Goal: Task Accomplishment & Management: Manage account settings

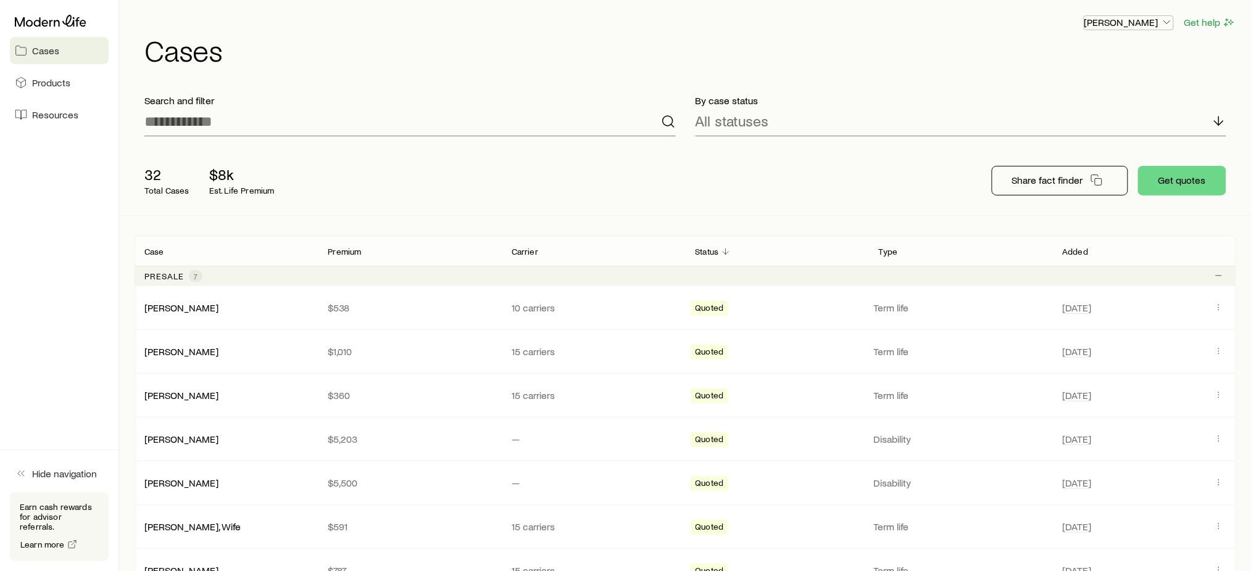
click at [1153, 21] on p "[PERSON_NAME]" at bounding box center [1128, 22] width 89 height 12
click at [1103, 57] on span "Licenses and contracts" at bounding box center [1103, 56] width 101 height 12
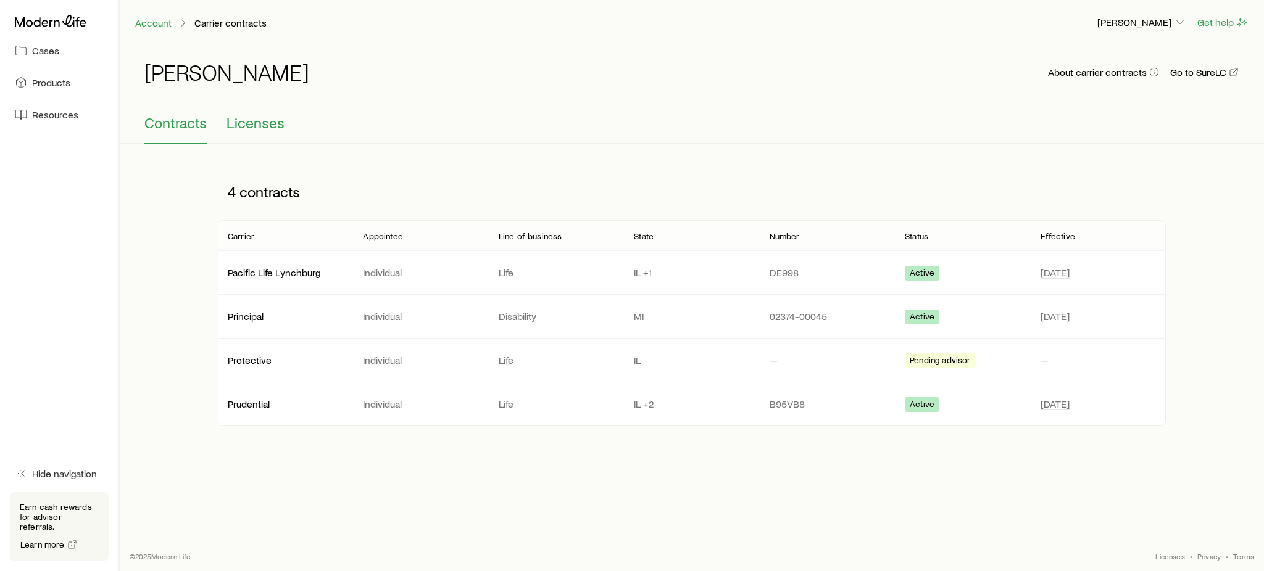
click at [249, 119] on span "Licenses" at bounding box center [255, 122] width 58 height 17
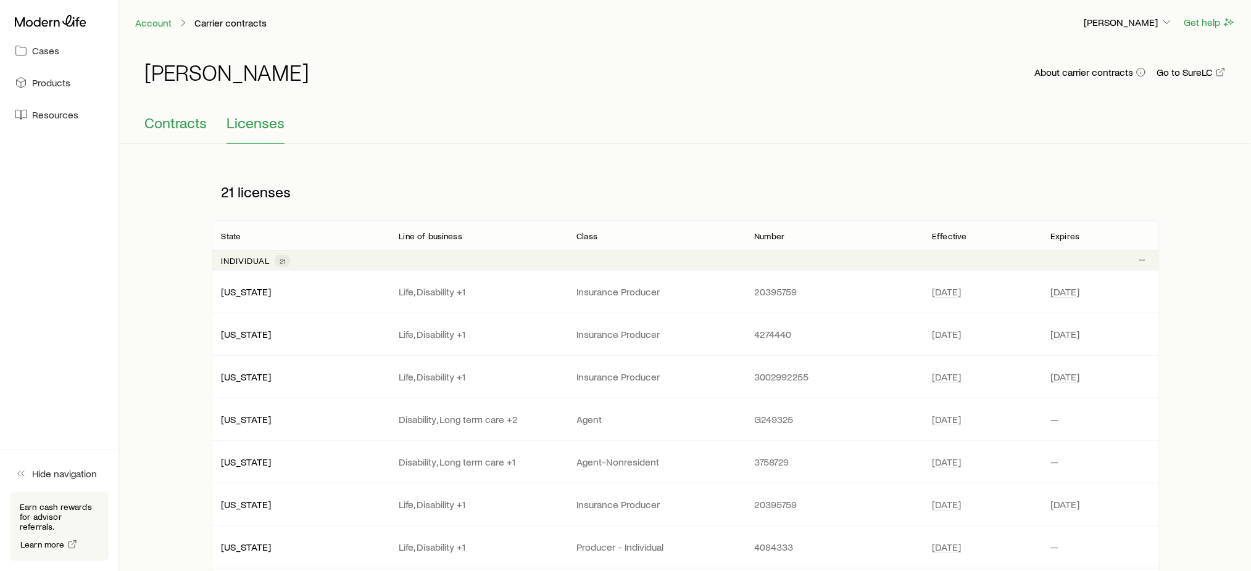
click at [202, 131] on span "Contracts" at bounding box center [175, 122] width 62 height 17
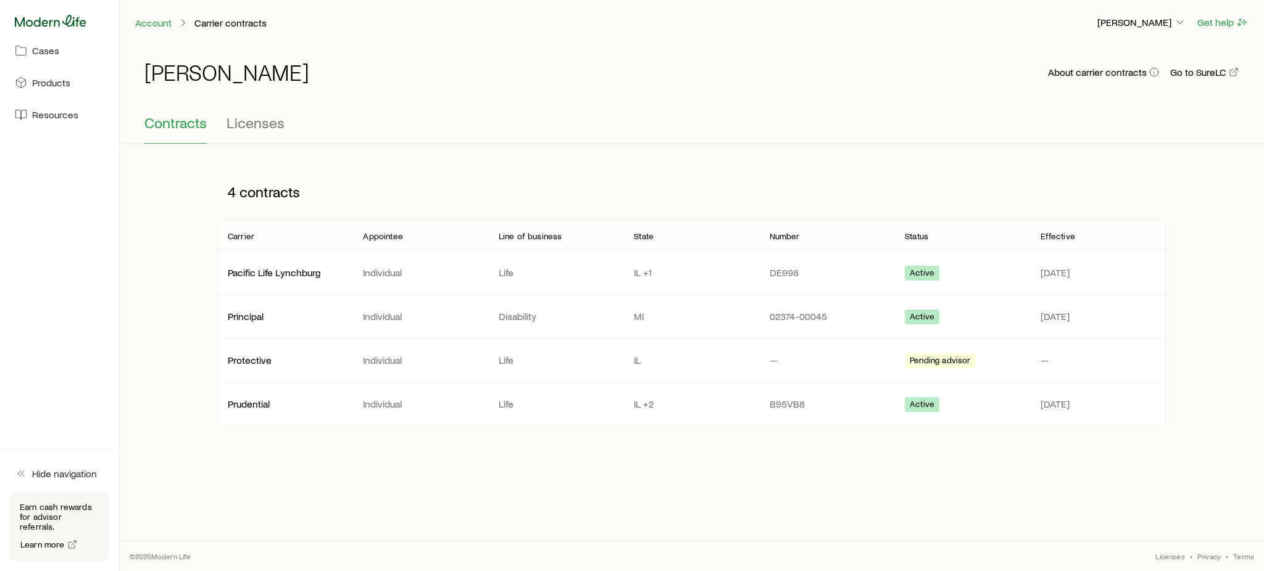
click at [61, 23] on icon at bounding box center [51, 21] width 72 height 12
